Goal: Task Accomplishment & Management: Use online tool/utility

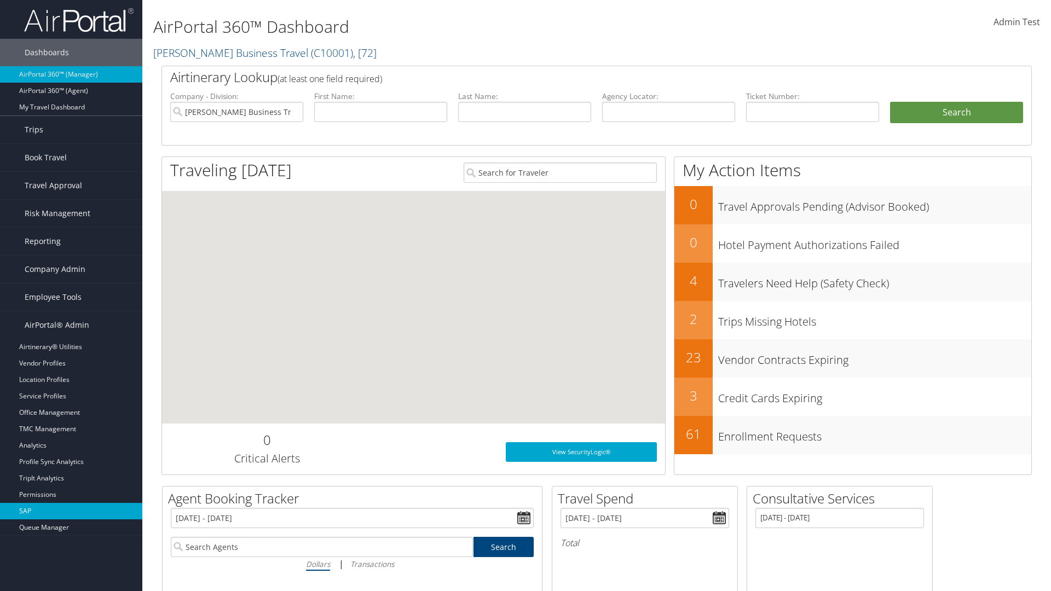
click at [71, 511] on link "SAP" at bounding box center [71, 511] width 142 height 16
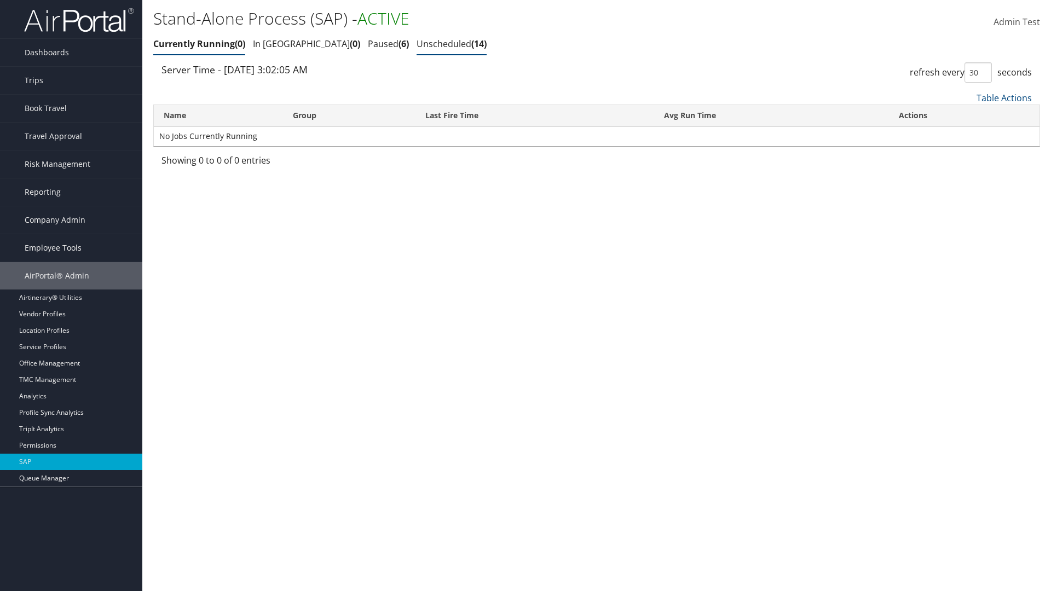
click at [416, 44] on link "Unscheduled 14" at bounding box center [451, 44] width 70 height 12
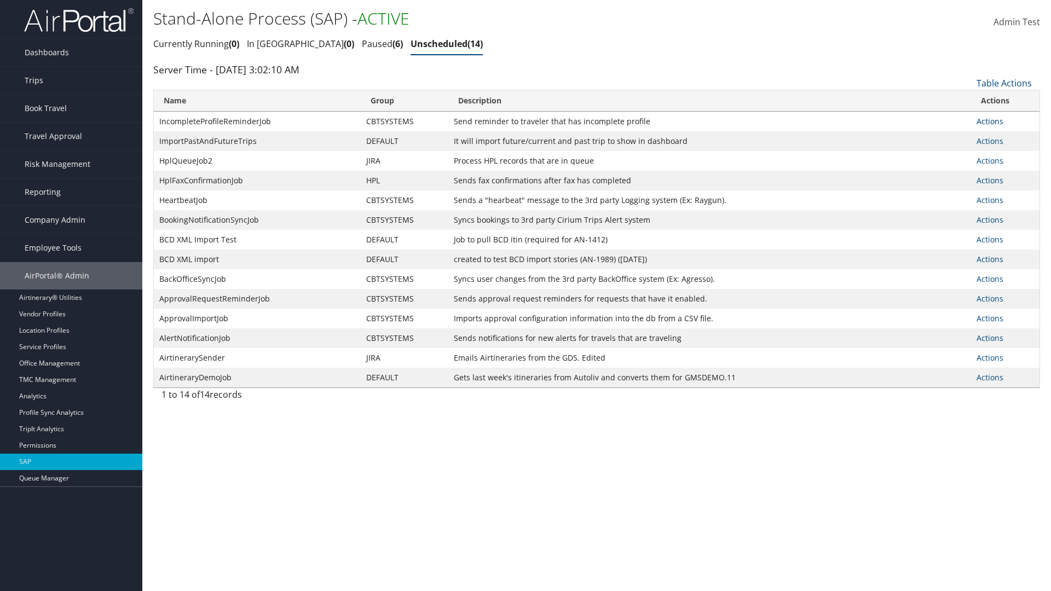
click at [989, 121] on link "Actions" at bounding box center [989, 121] width 27 height 10
click at [0, 0] on link "Schedule job" at bounding box center [0, 0] width 0 height 0
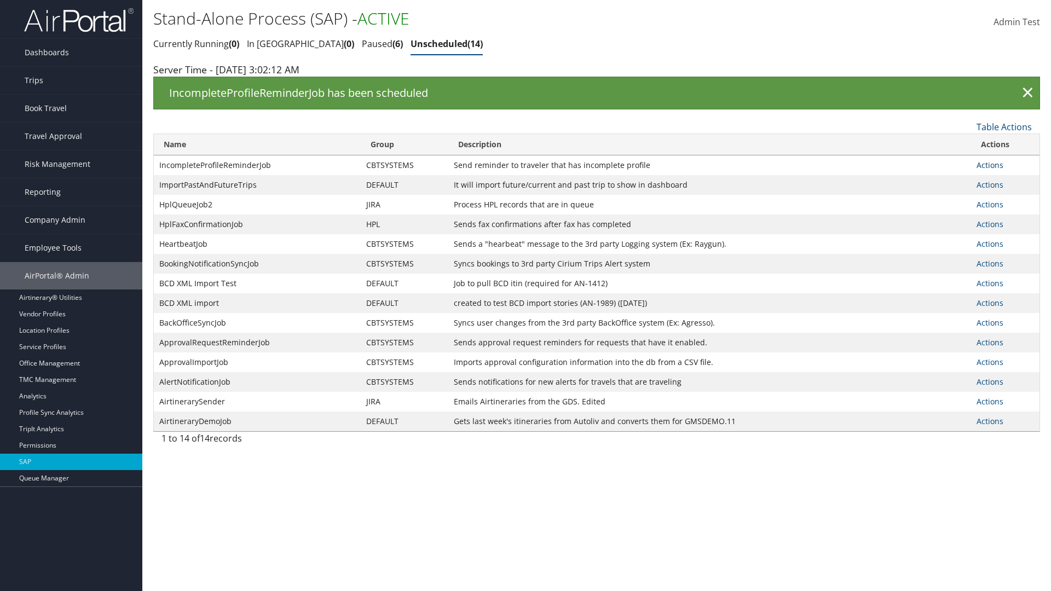
click at [989, 165] on link "Actions" at bounding box center [989, 165] width 27 height 10
click at [1005, 200] on link "Edit Job" at bounding box center [1005, 199] width 56 height 19
